Goal: Task Accomplishment & Management: Use online tool/utility

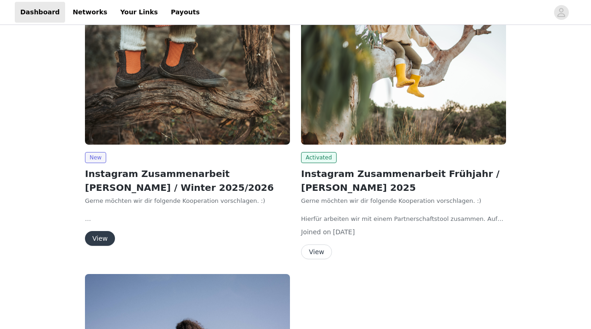
scroll to position [99, 0]
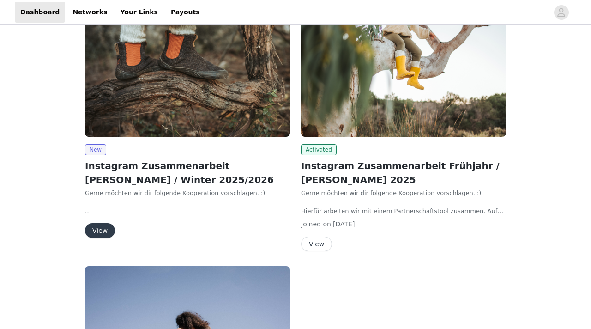
click at [108, 228] on button "View" at bounding box center [100, 230] width 30 height 15
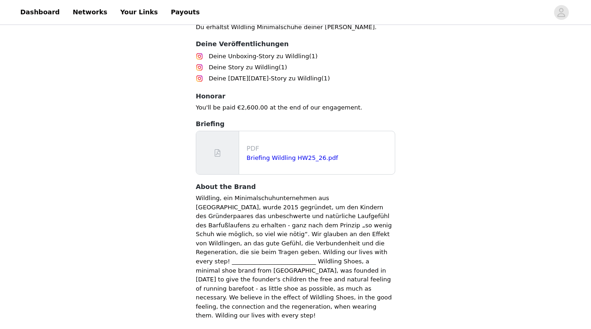
scroll to position [484, 0]
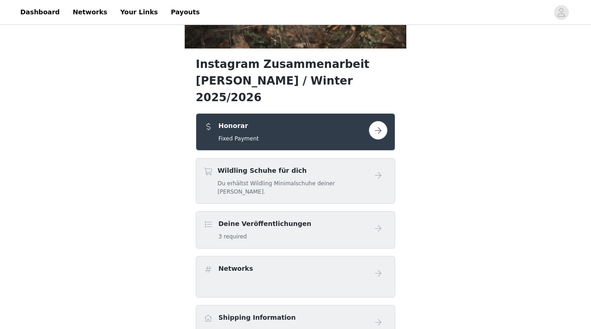
scroll to position [146, 0]
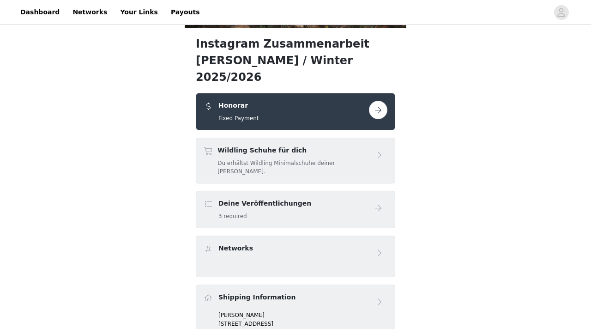
click at [304, 145] on h4 "Wildling Schuhe für dich" at bounding box center [293, 150] width 151 height 10
click at [377, 101] on button "button" at bounding box center [378, 110] width 18 height 18
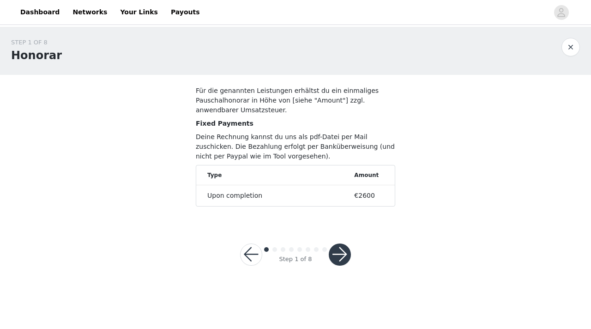
click at [339, 252] on button "button" at bounding box center [340, 254] width 22 height 22
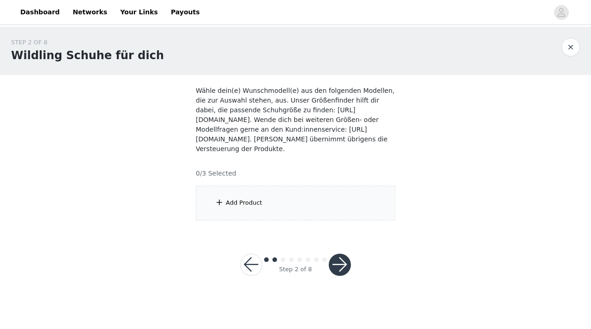
click at [242, 204] on div "Add Product" at bounding box center [244, 202] width 36 height 9
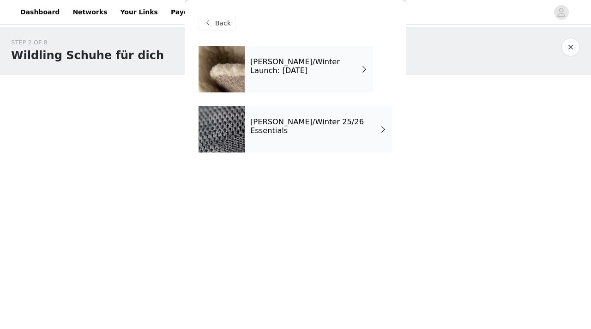
click at [312, 70] on h4 "[PERSON_NAME]/Winter Launch: [DATE]" at bounding box center [305, 66] width 110 height 17
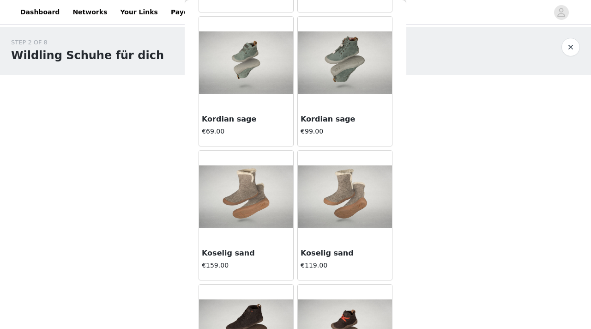
scroll to position [974, 0]
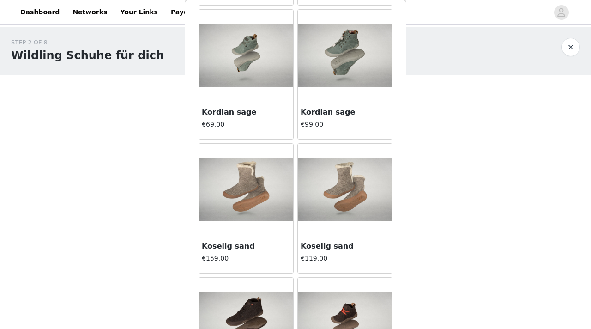
click at [76, 249] on div "STEP 2 OF 8 Wildling Schuhe für dich Wähle dein(e) Wunschmodell(e) aus den folg…" at bounding box center [295, 162] width 591 height 271
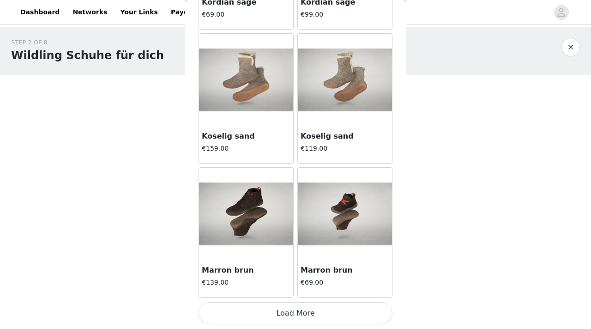
click at [331, 307] on button "Load More" at bounding box center [296, 313] width 194 height 22
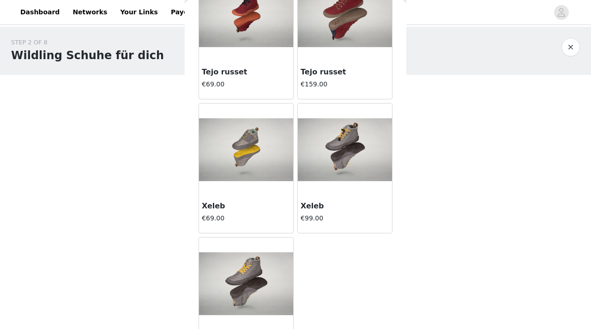
scroll to position [2394, 0]
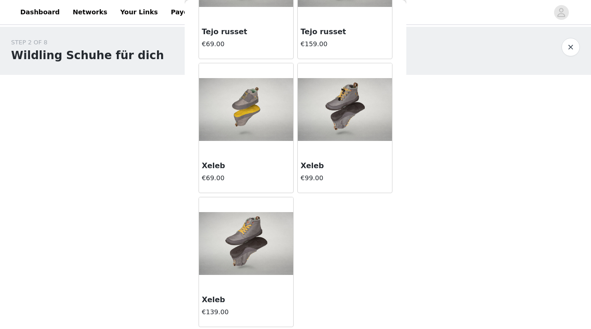
click at [572, 43] on button "button" at bounding box center [571, 47] width 18 height 18
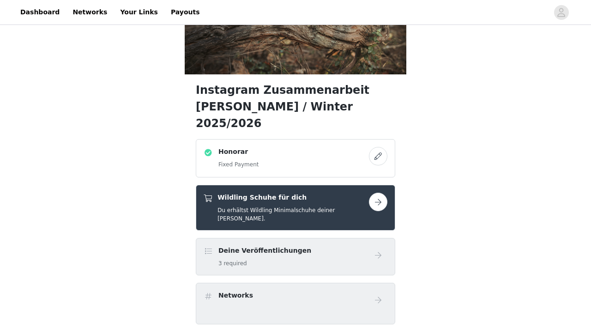
scroll to position [154, 0]
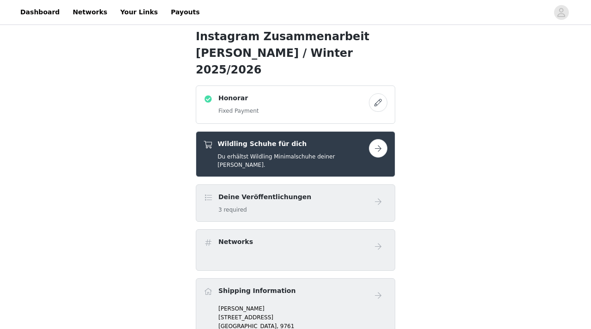
click at [380, 139] on button "button" at bounding box center [378, 148] width 18 height 18
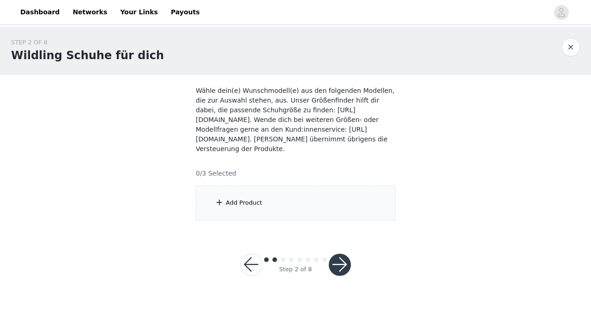
click at [223, 198] on span at bounding box center [219, 202] width 9 height 11
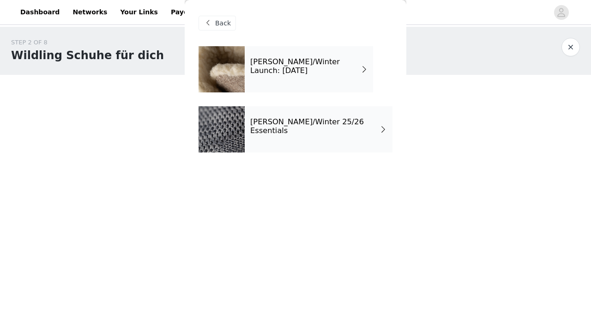
click at [265, 60] on h4 "[PERSON_NAME]/Winter Launch: [DATE]" at bounding box center [305, 66] width 110 height 17
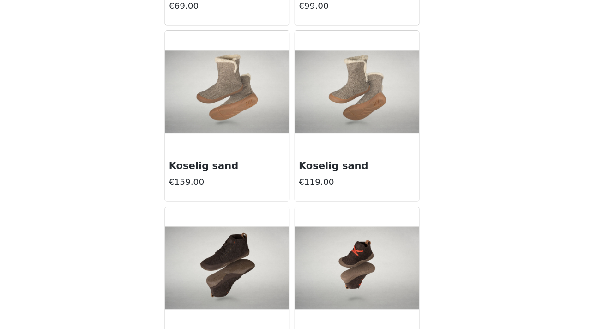
scroll to position [1084, 0]
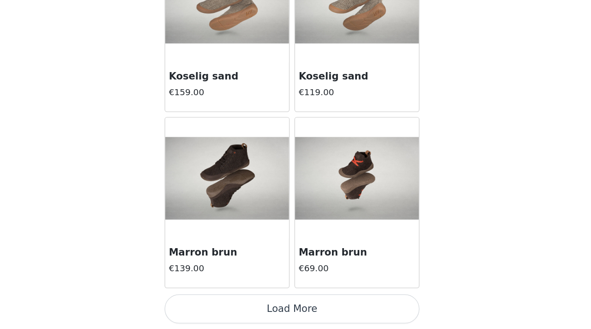
click at [290, 315] on button "Load More" at bounding box center [296, 313] width 194 height 22
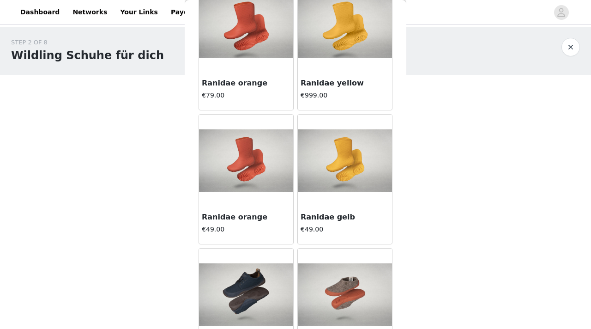
scroll to position [1646, 0]
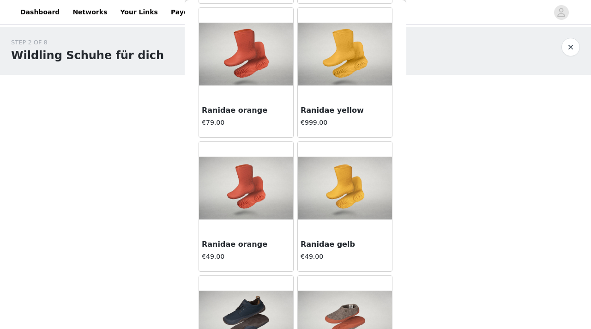
click at [515, 140] on div "STEP 2 OF 8 Wildling Schuhe für dich Wähle dein(e) Wunschmodell(e) aus den folg…" at bounding box center [295, 129] width 591 height 205
click at [569, 51] on button "button" at bounding box center [571, 47] width 18 height 18
